Goal: Understand process/instructions

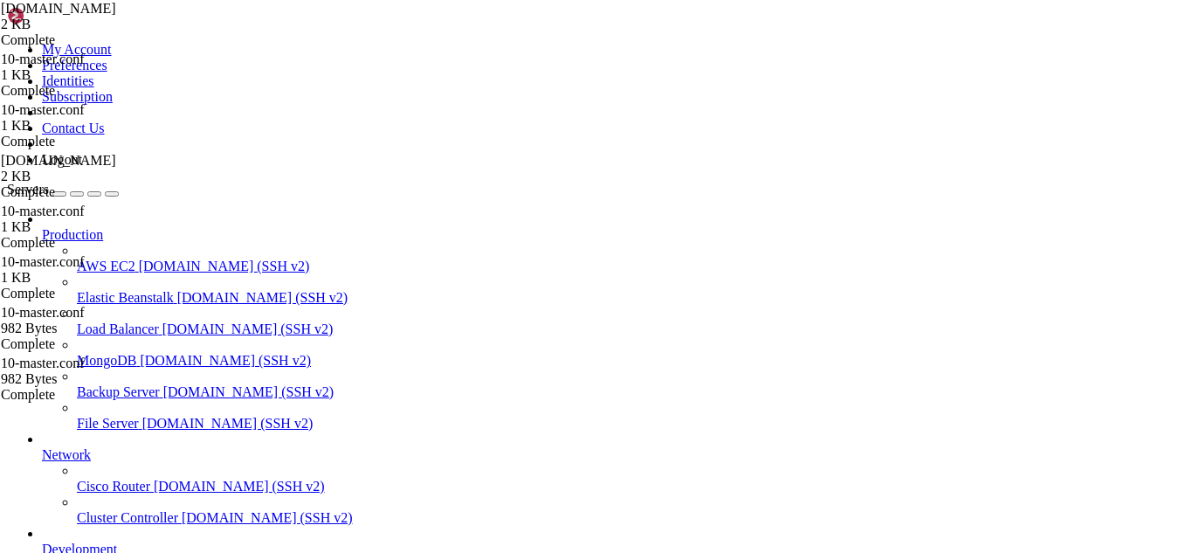
scroll to position [4440, 0]
drag, startPoint x: 252, startPoint y: 1490, endPoint x: 228, endPoint y: 1496, distance: 24.4
drag, startPoint x: 228, startPoint y: 1496, endPoint x: 218, endPoint y: 1496, distance: 9.6
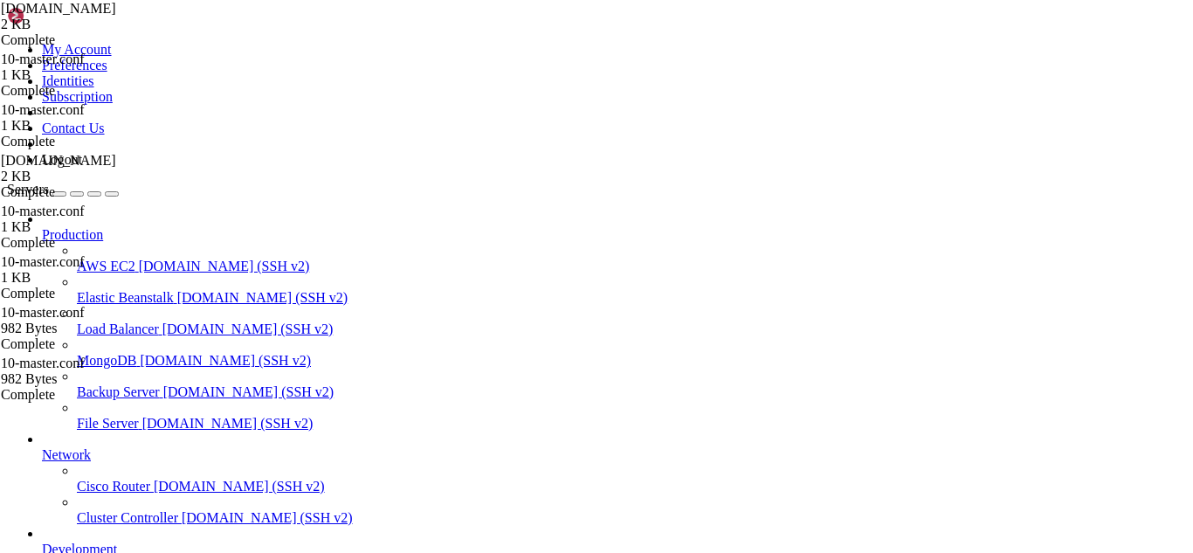
drag, startPoint x: 13, startPoint y: 1114, endPoint x: 625, endPoint y: 1502, distance: 725.3
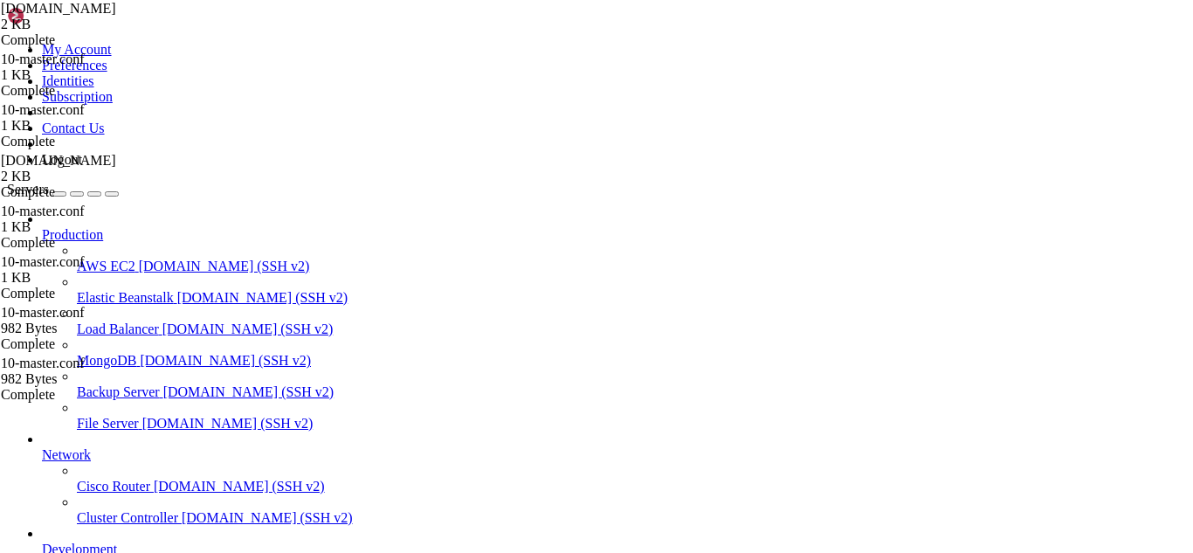
scroll to position [7662, 0]
drag, startPoint x: 200, startPoint y: 1476, endPoint x: 176, endPoint y: 1488, distance: 26.6
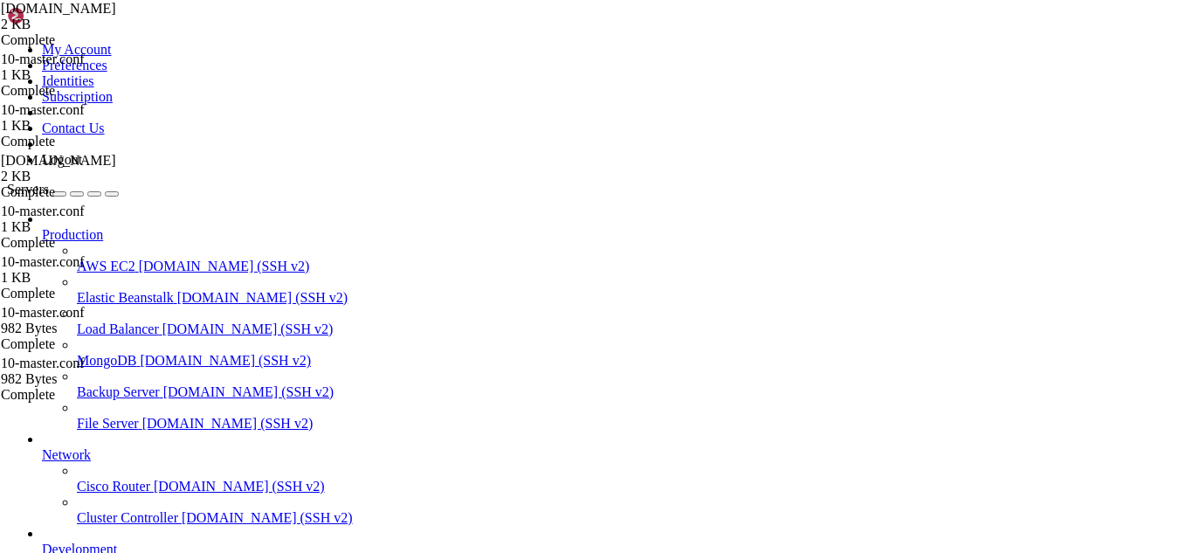
scroll to position [7721, 0]
drag, startPoint x: 262, startPoint y: 1378, endPoint x: 73, endPoint y: 1384, distance: 188.7
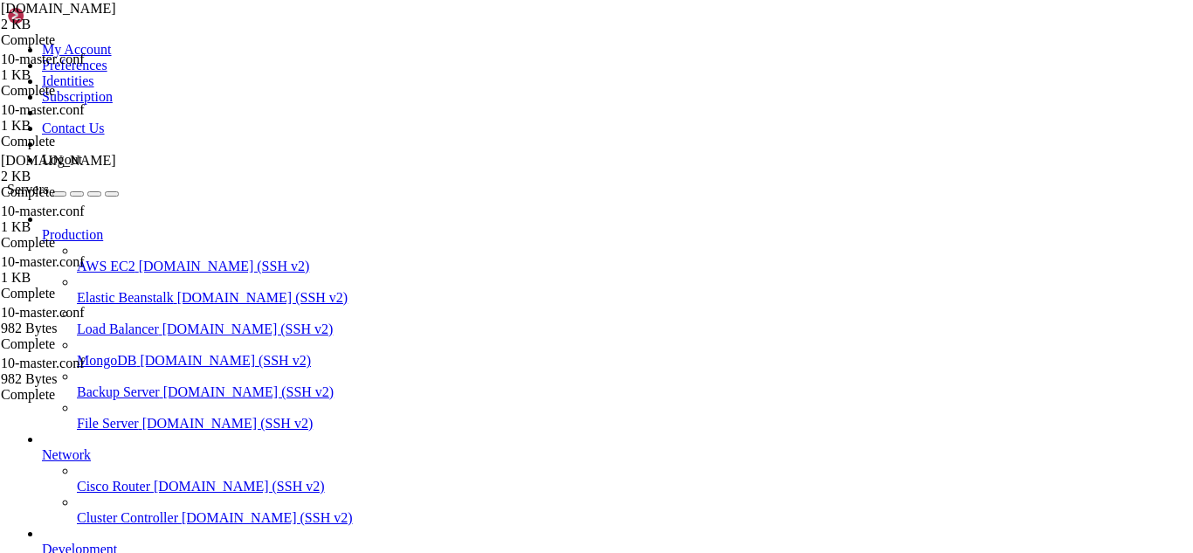
drag, startPoint x: 376, startPoint y: 1488, endPoint x: 342, endPoint y: 1508, distance: 39.5
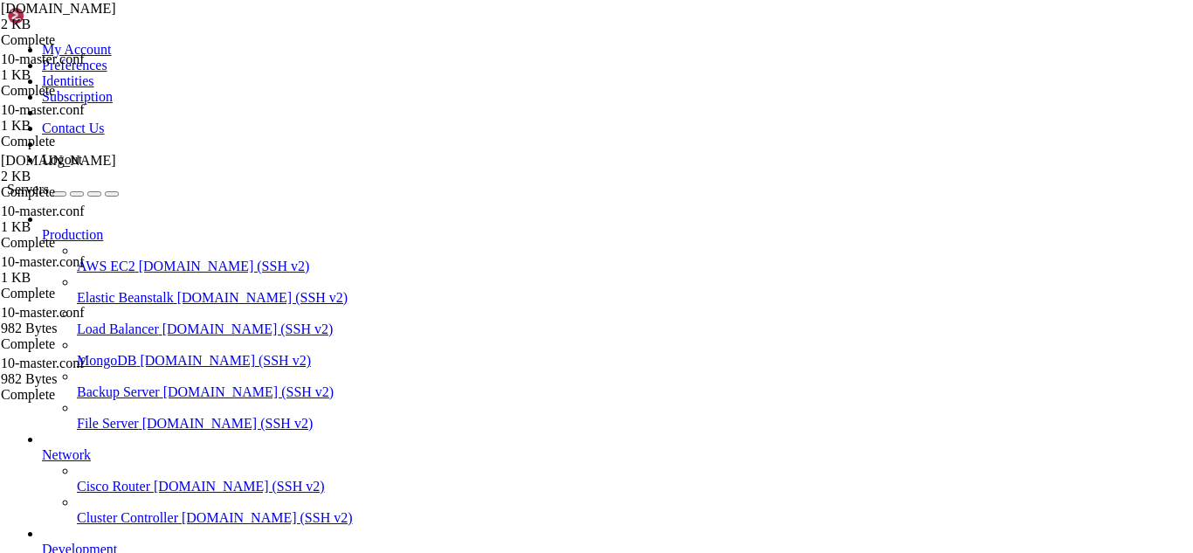
drag, startPoint x: 487, startPoint y: 1491, endPoint x: 443, endPoint y: 1491, distance: 43.7
drag, startPoint x: 431, startPoint y: 1481, endPoint x: 404, endPoint y: 1498, distance: 32.2
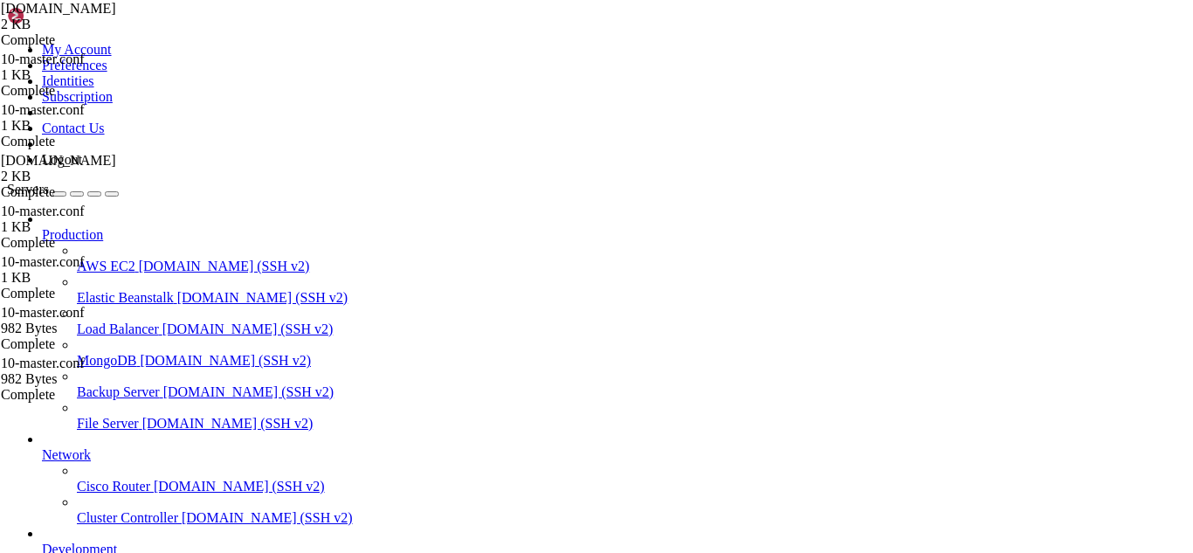
scroll to position [8048, 0]
drag, startPoint x: 396, startPoint y: 1478, endPoint x: 342, endPoint y: 1495, distance: 56.1
